Goal: Find specific page/section: Find specific page/section

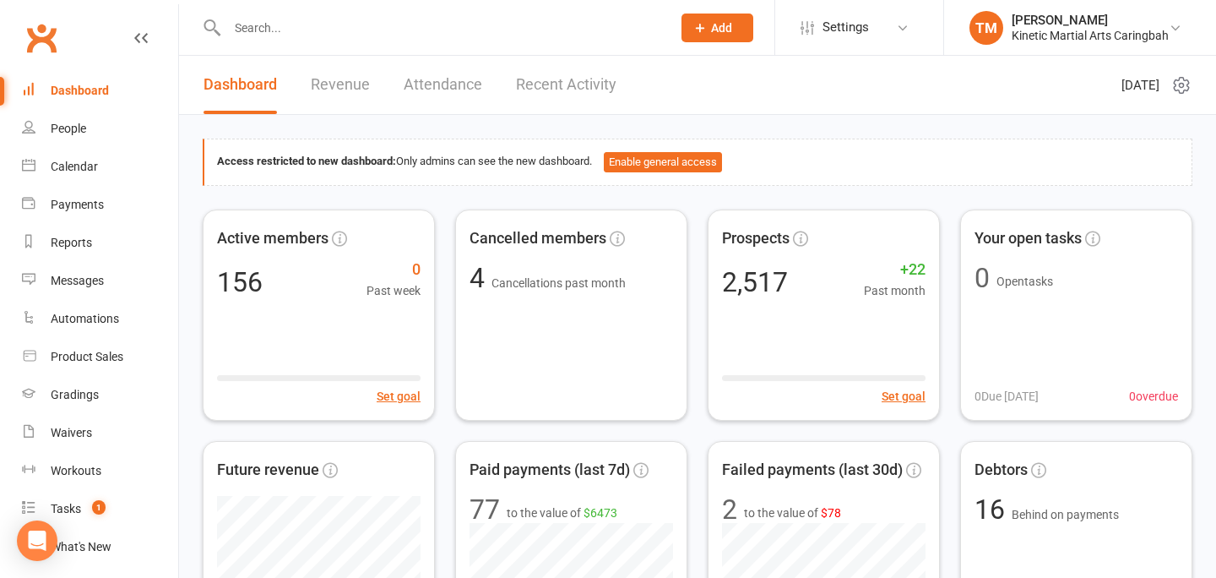
click at [311, 18] on input "text" at bounding box center [441, 28] width 438 height 24
type input "[PERSON_NAME]"
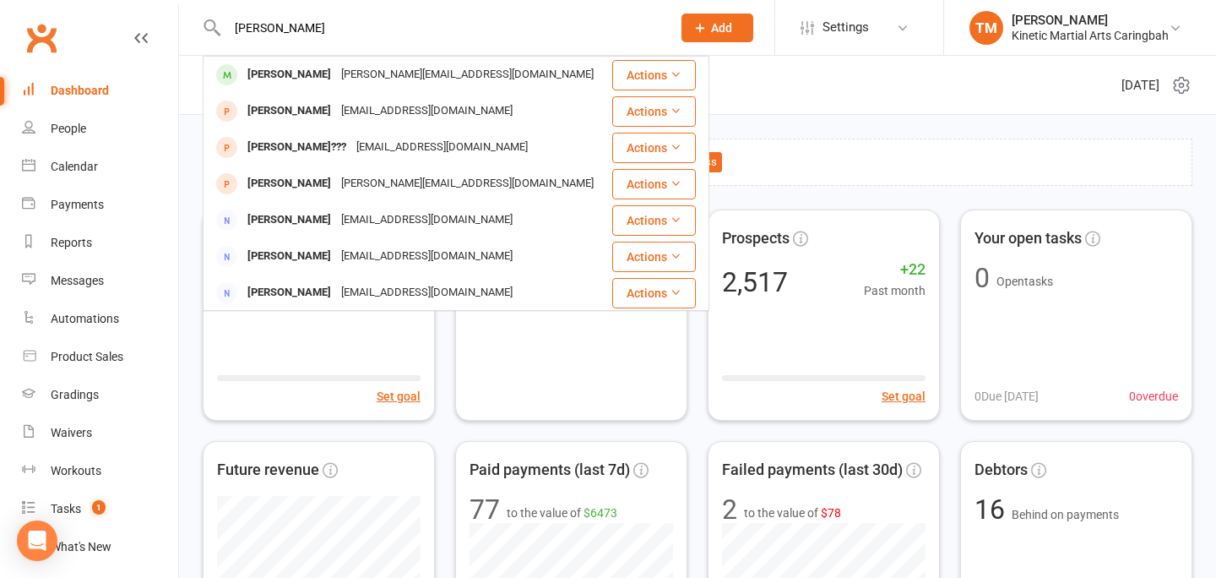
drag, startPoint x: 302, startPoint y: 29, endPoint x: 201, endPoint y: 28, distance: 101.4
click at [202, 28] on react-component "[PERSON_NAME] [PERSON_NAME] [EMAIL_ADDRESS][DOMAIN_NAME] Actions [PERSON_NAME] …" at bounding box center [330, 27] width 660 height 55
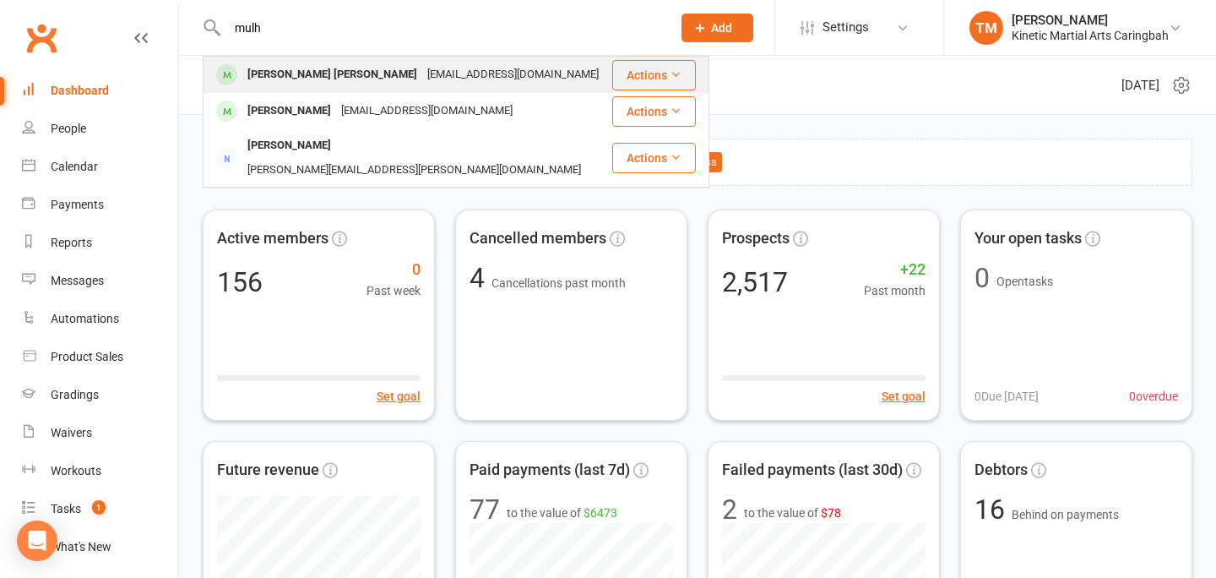
type input "mulh"
click at [264, 73] on div "[PERSON_NAME] [PERSON_NAME]" at bounding box center [332, 75] width 180 height 24
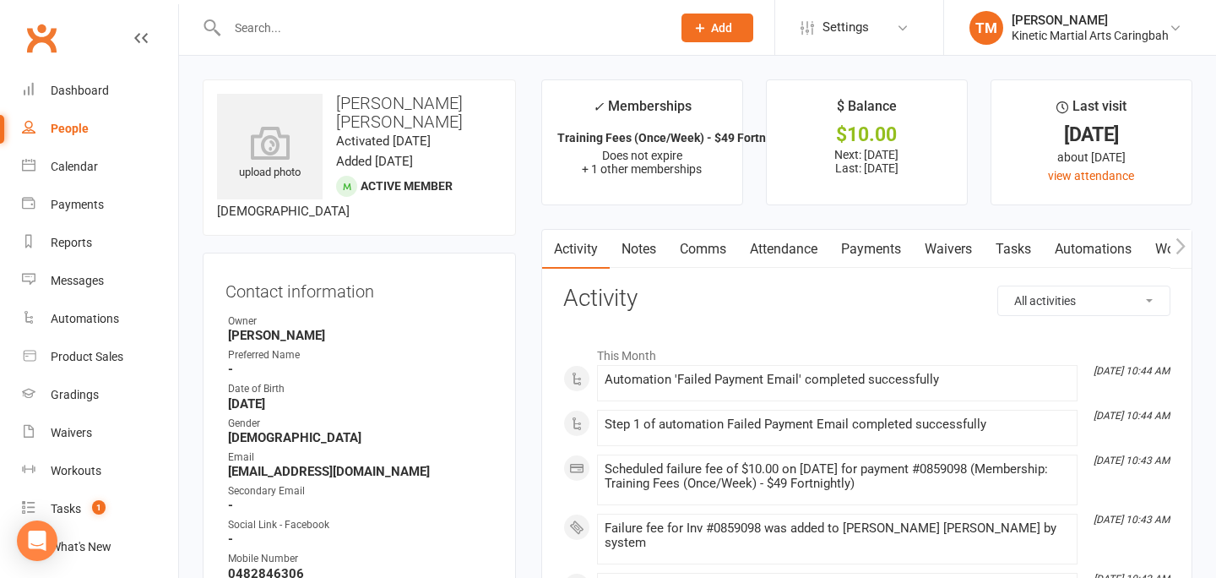
click at [874, 253] on link "Payments" at bounding box center [871, 249] width 84 height 39
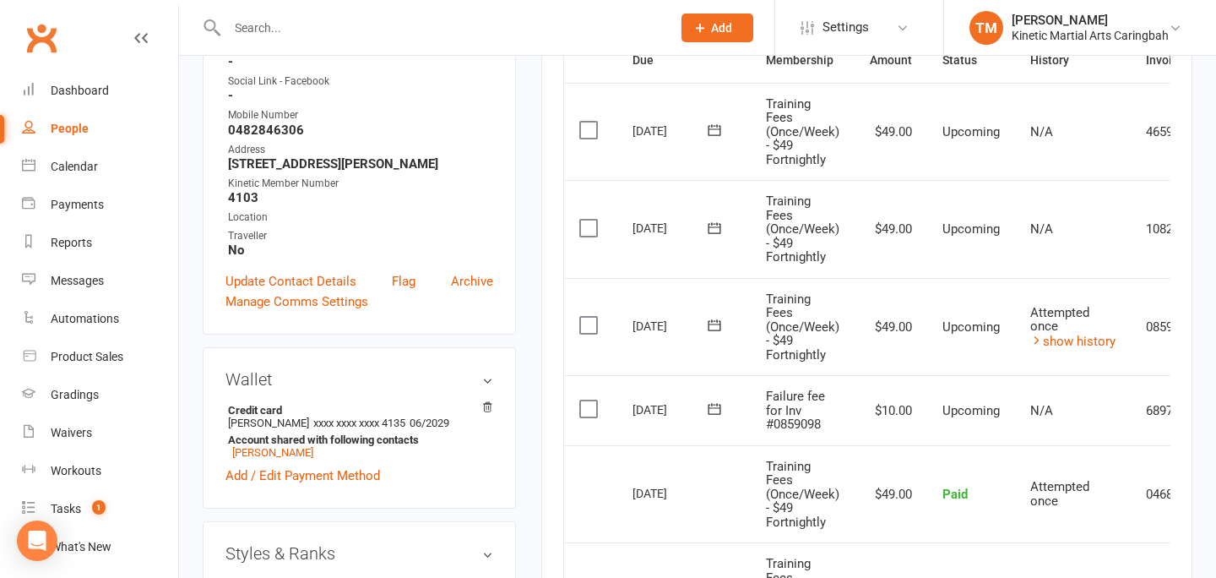
scroll to position [442, 0]
click at [77, 173] on div "Calendar" at bounding box center [74, 167] width 47 height 14
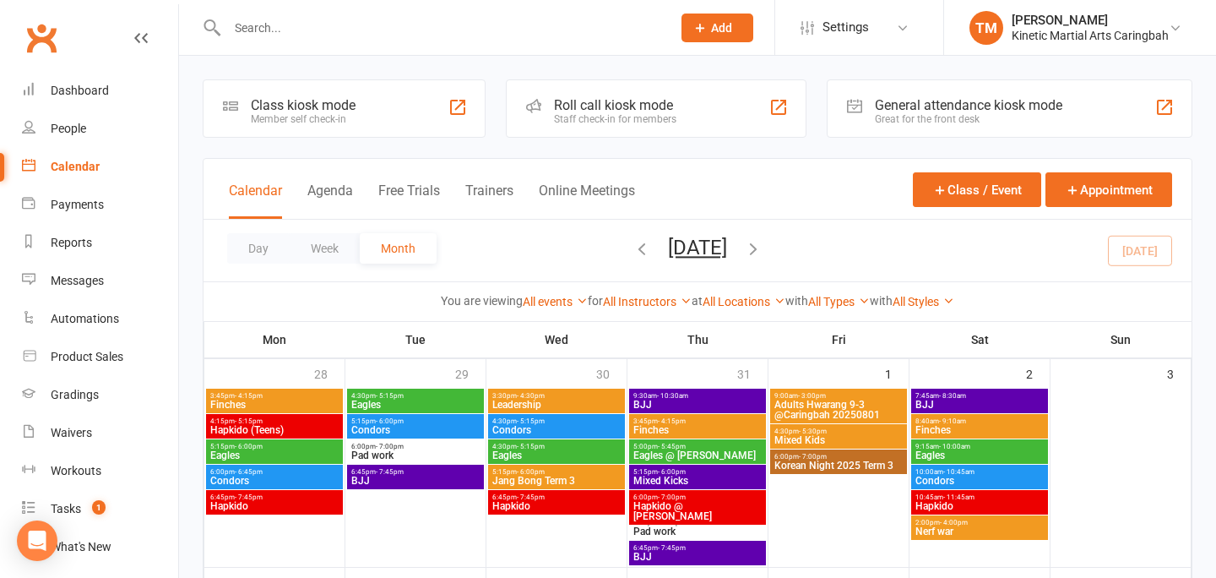
click at [860, 466] on span "Korean Night 2025 Term 3" at bounding box center [839, 465] width 130 height 10
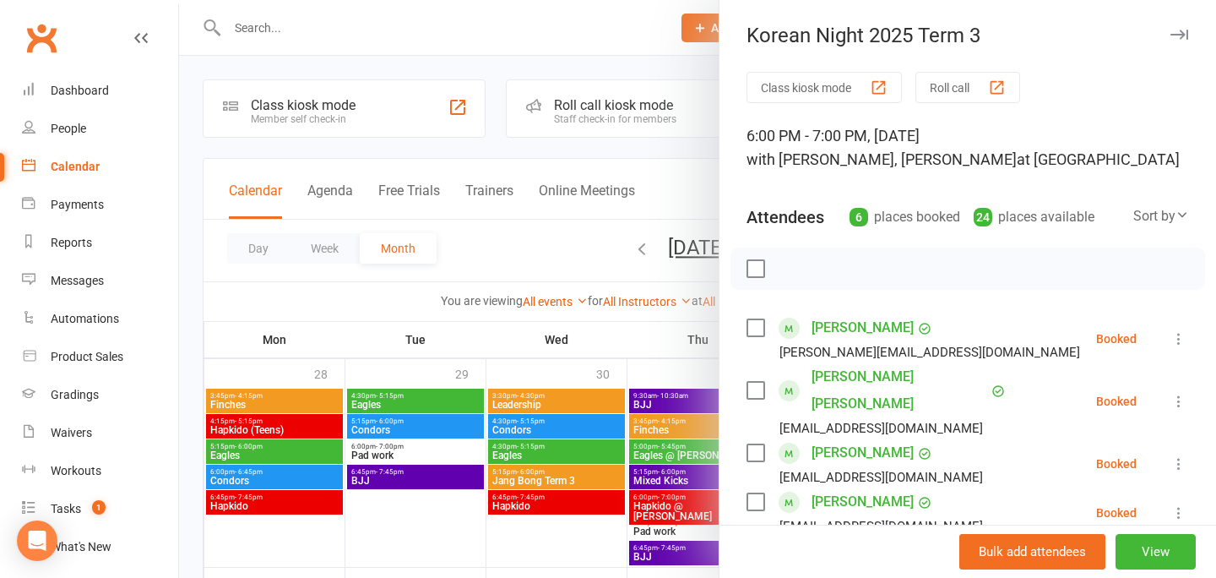
click at [1179, 35] on icon "button" at bounding box center [1180, 35] width 18 height 10
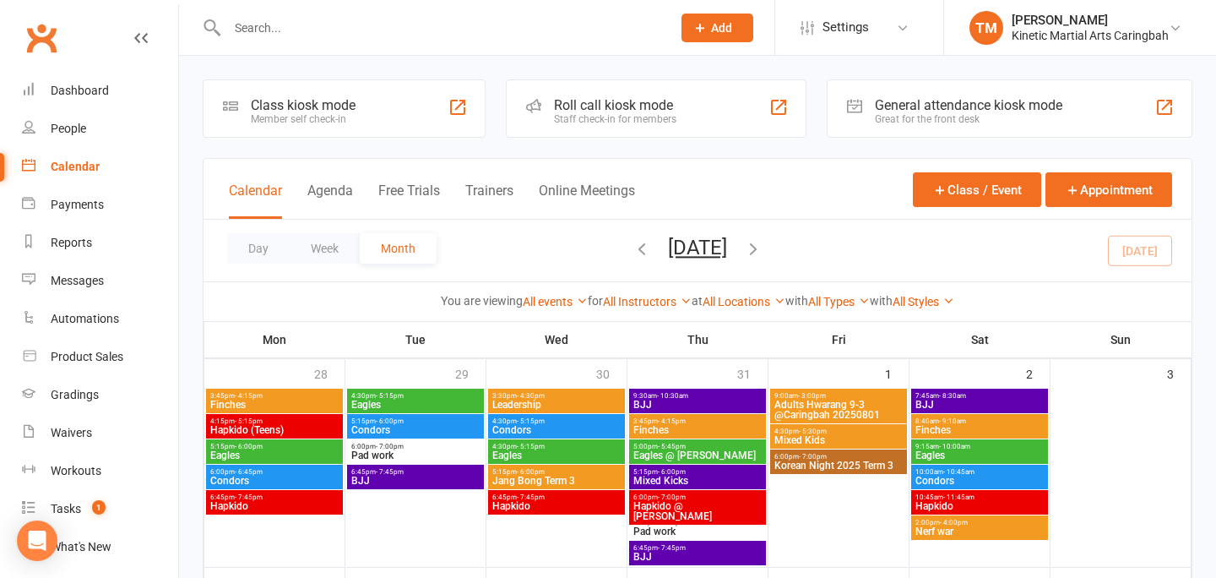
click at [289, 14] on div at bounding box center [431, 27] width 457 height 55
click at [291, 22] on input "text" at bounding box center [441, 28] width 438 height 24
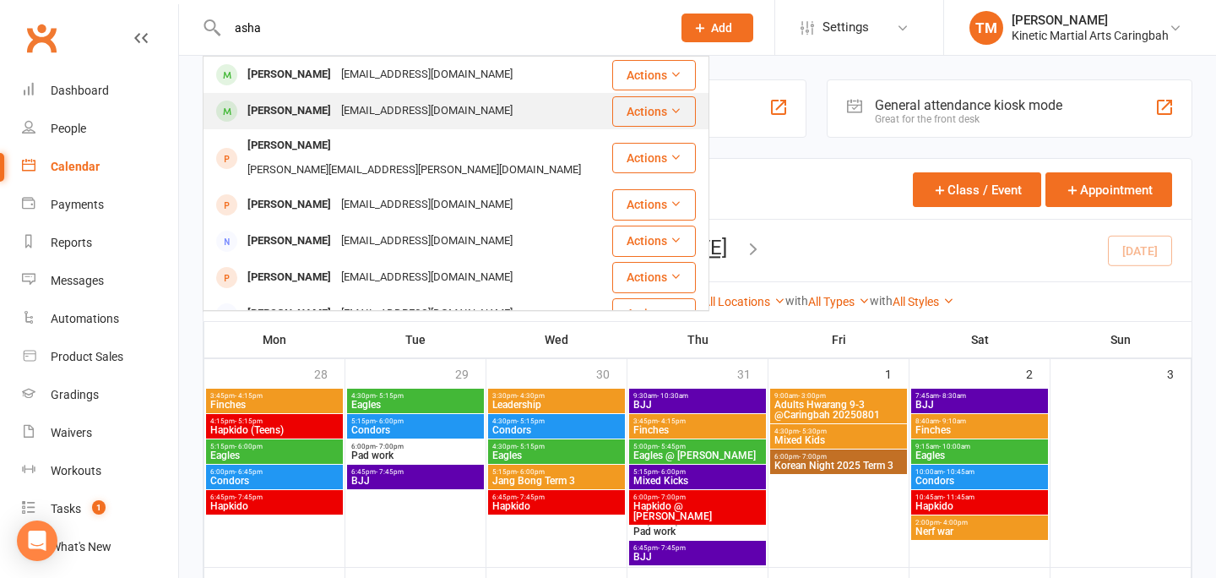
type input "asha"
click at [280, 115] on div "[PERSON_NAME]" at bounding box center [289, 111] width 94 height 24
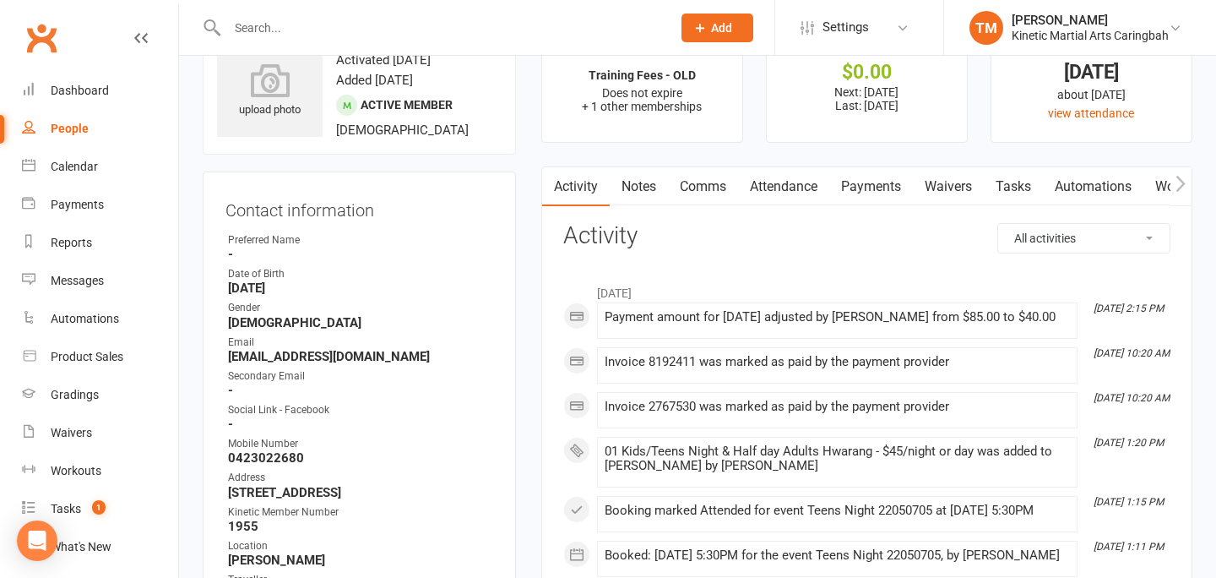
scroll to position [64, 0]
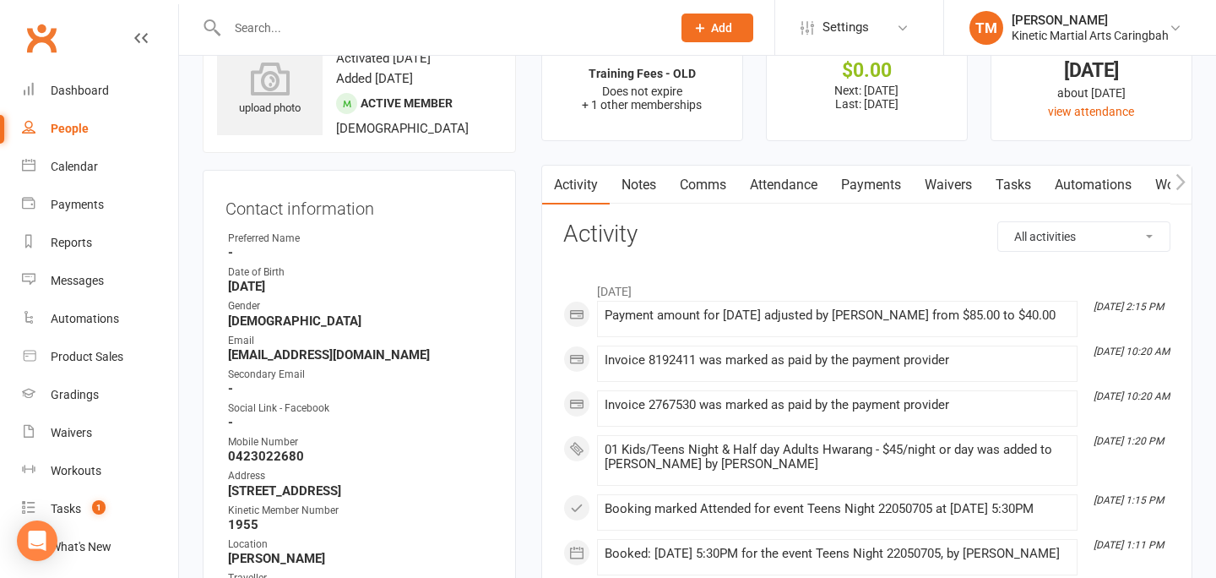
click at [871, 189] on link "Payments" at bounding box center [871, 185] width 84 height 39
